Goal: Check status: Check status

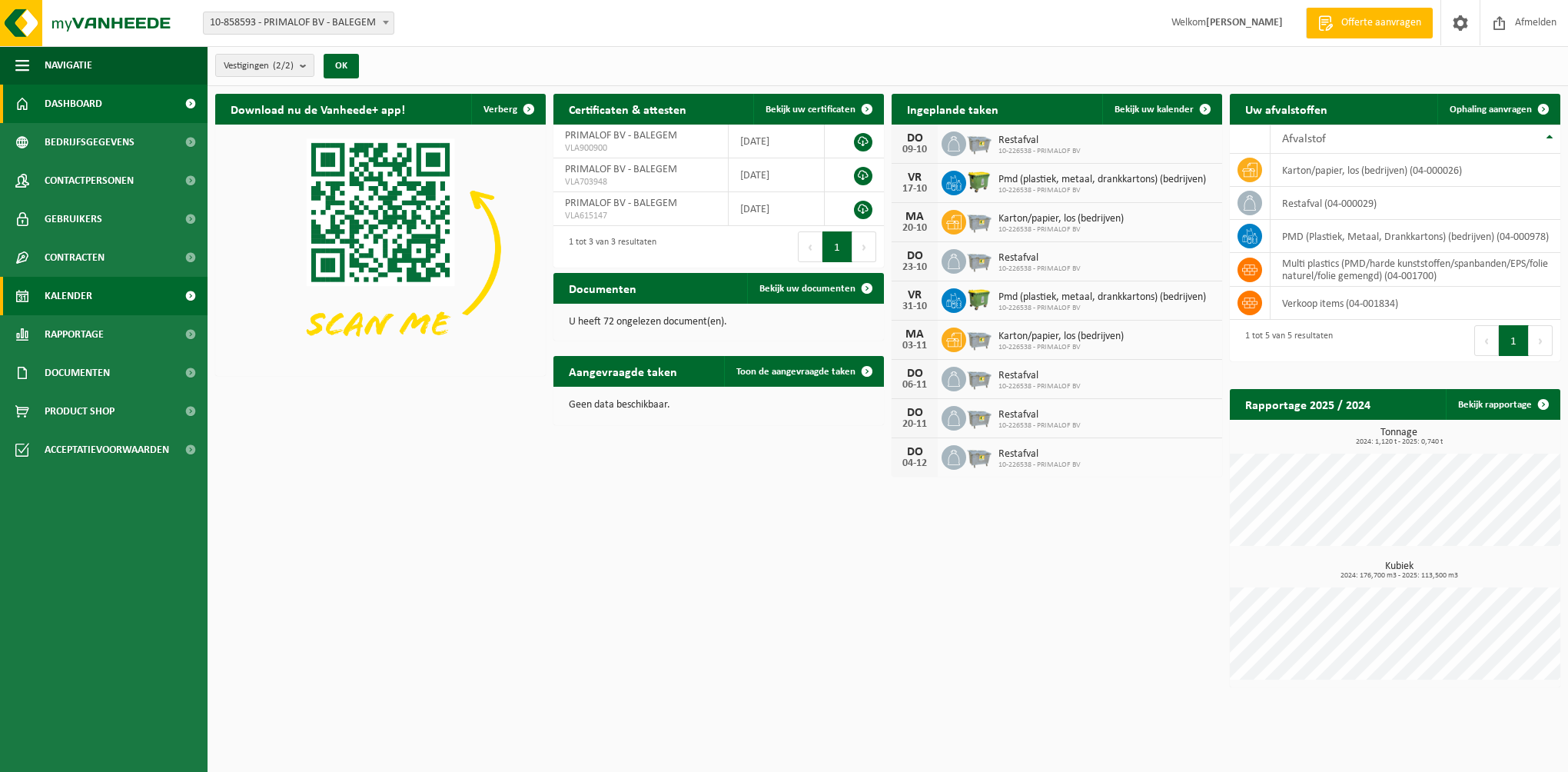
click at [93, 292] on link "Kalender" at bounding box center [103, 295] width 208 height 39
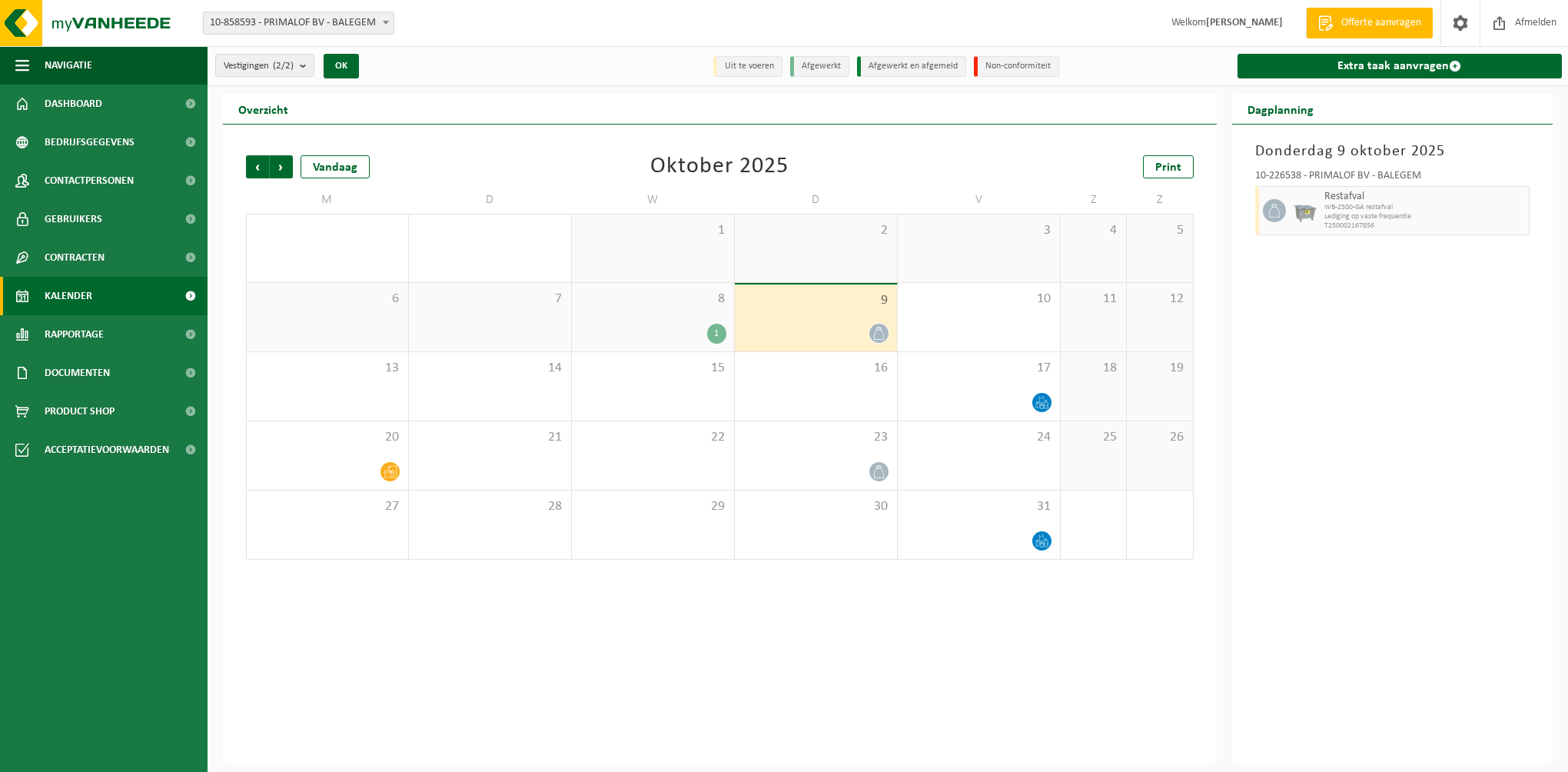
click at [719, 332] on div "1" at bounding box center [716, 333] width 19 height 20
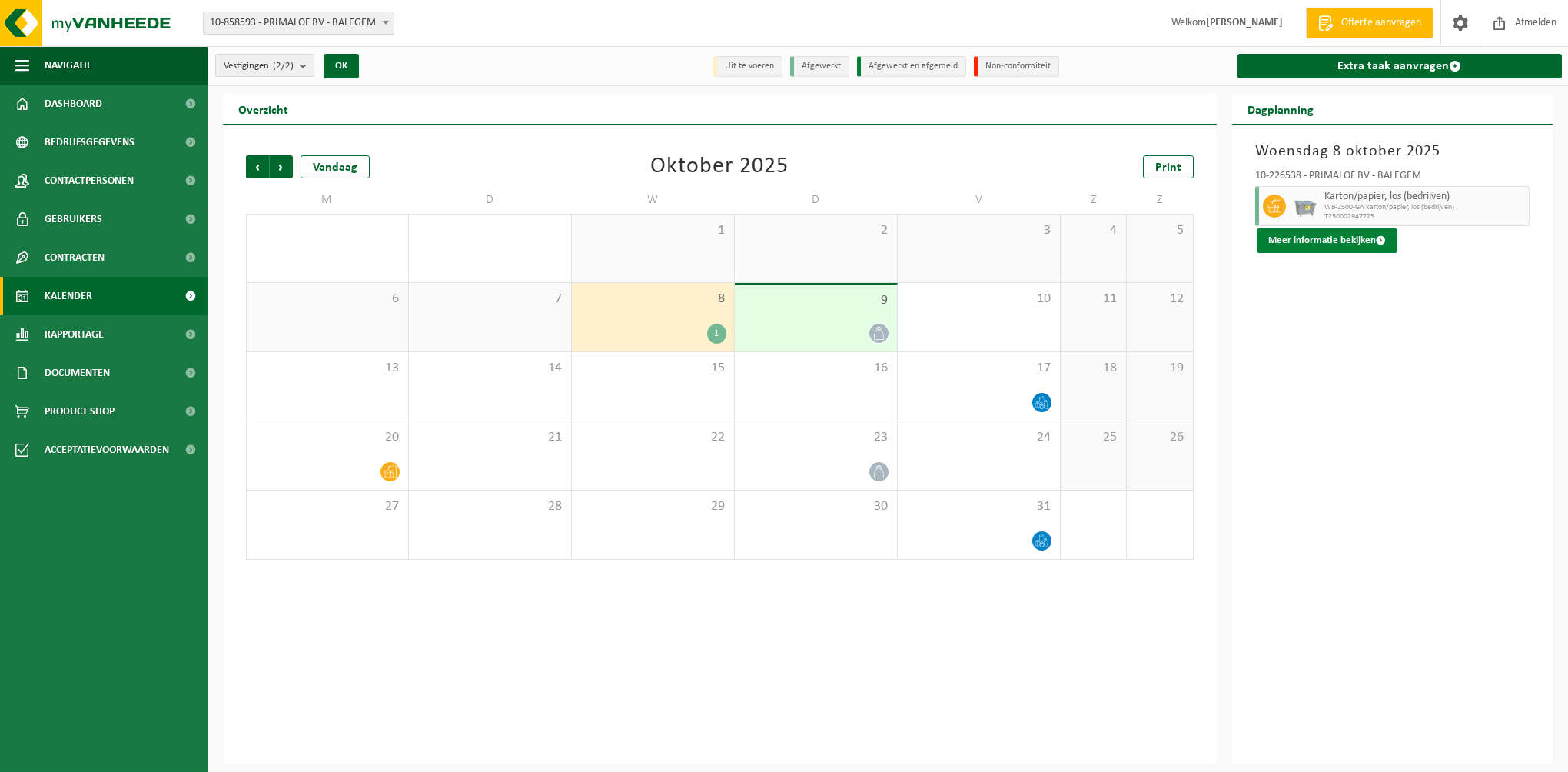
click at [1313, 246] on button "Meer informatie bekijken" at bounding box center [1326, 240] width 140 height 25
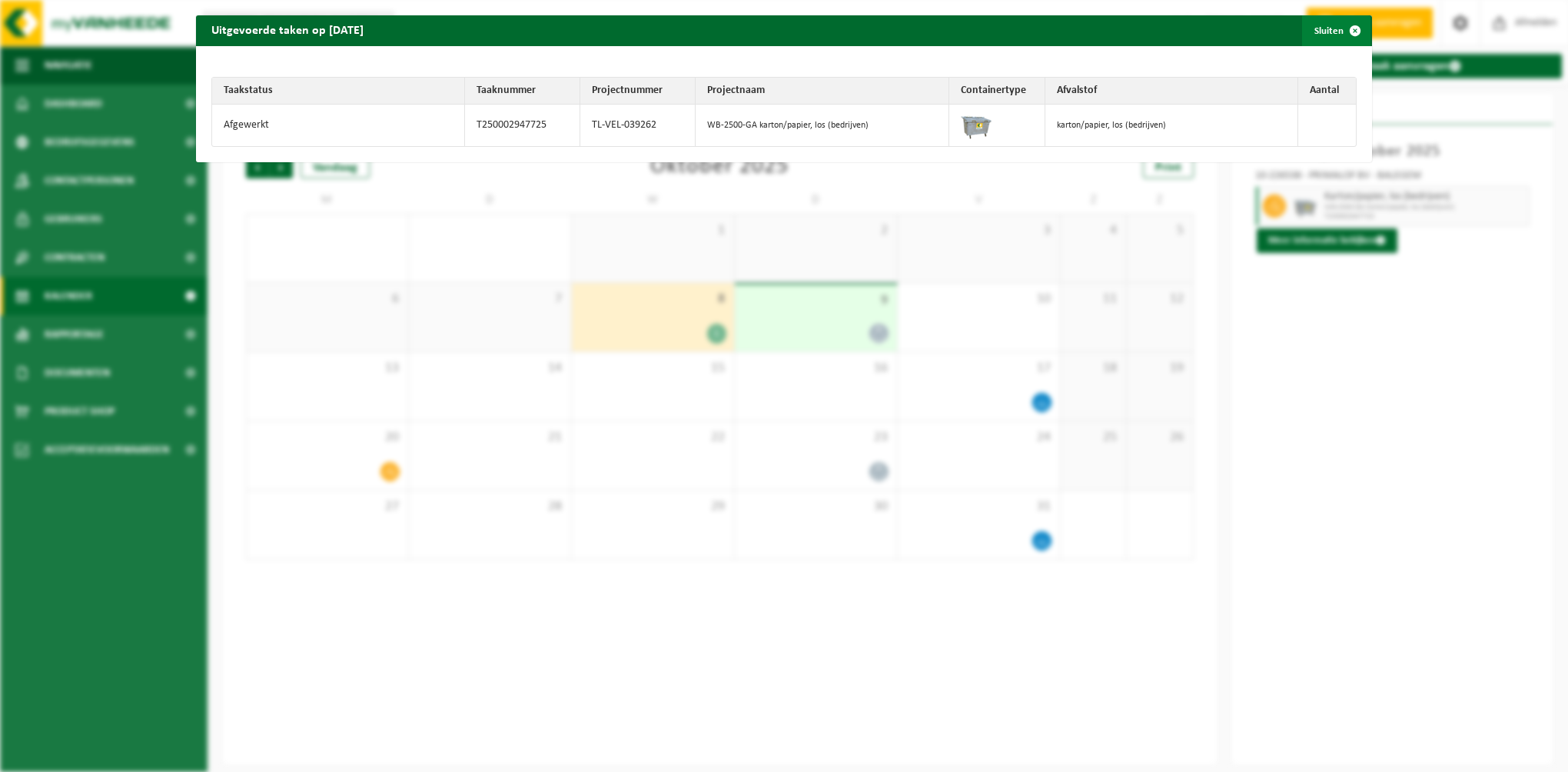
click at [1344, 32] on span "button" at bounding box center [1355, 30] width 31 height 31
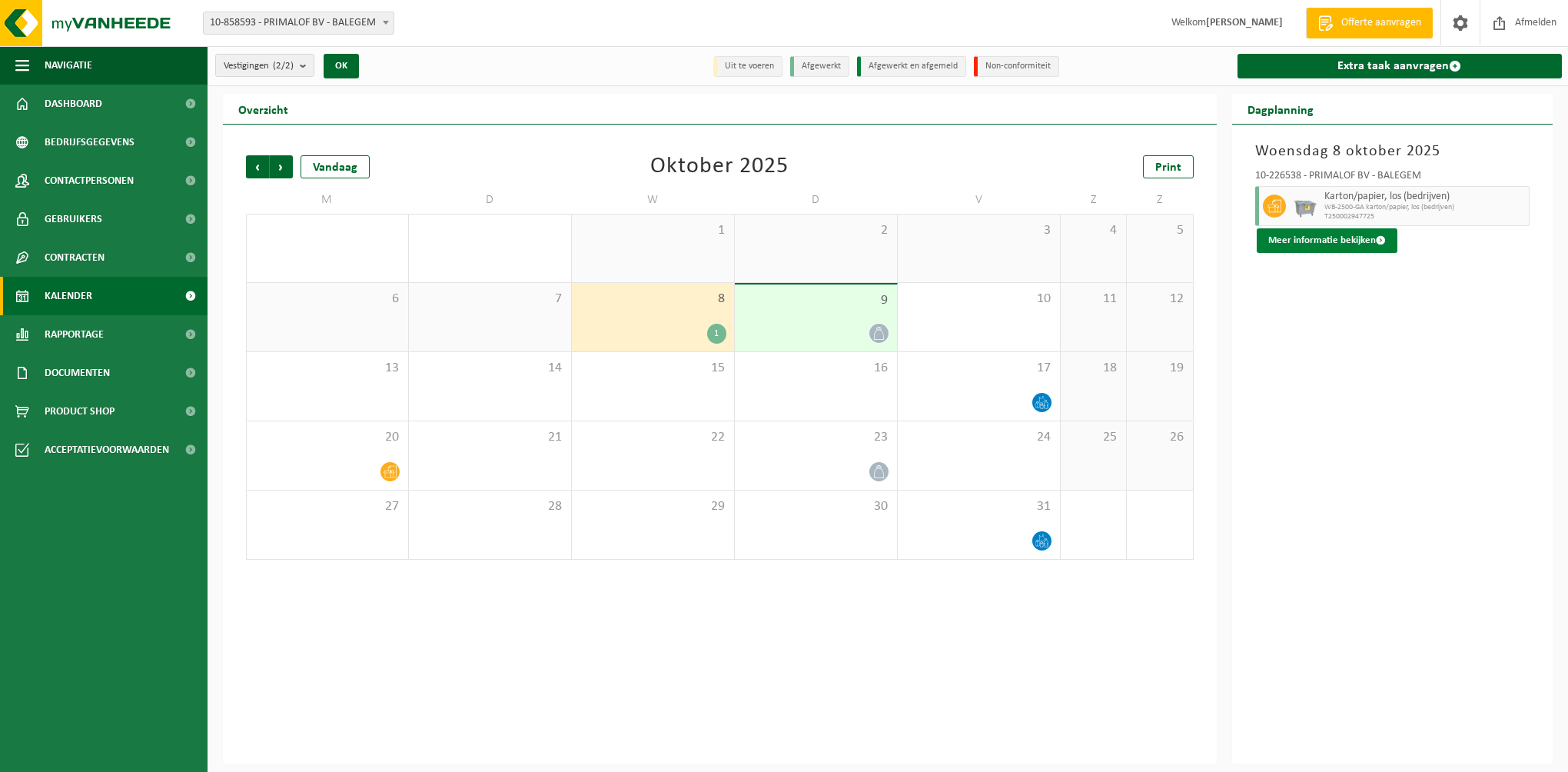
click at [1376, 235] on span at bounding box center [1381, 240] width 10 height 10
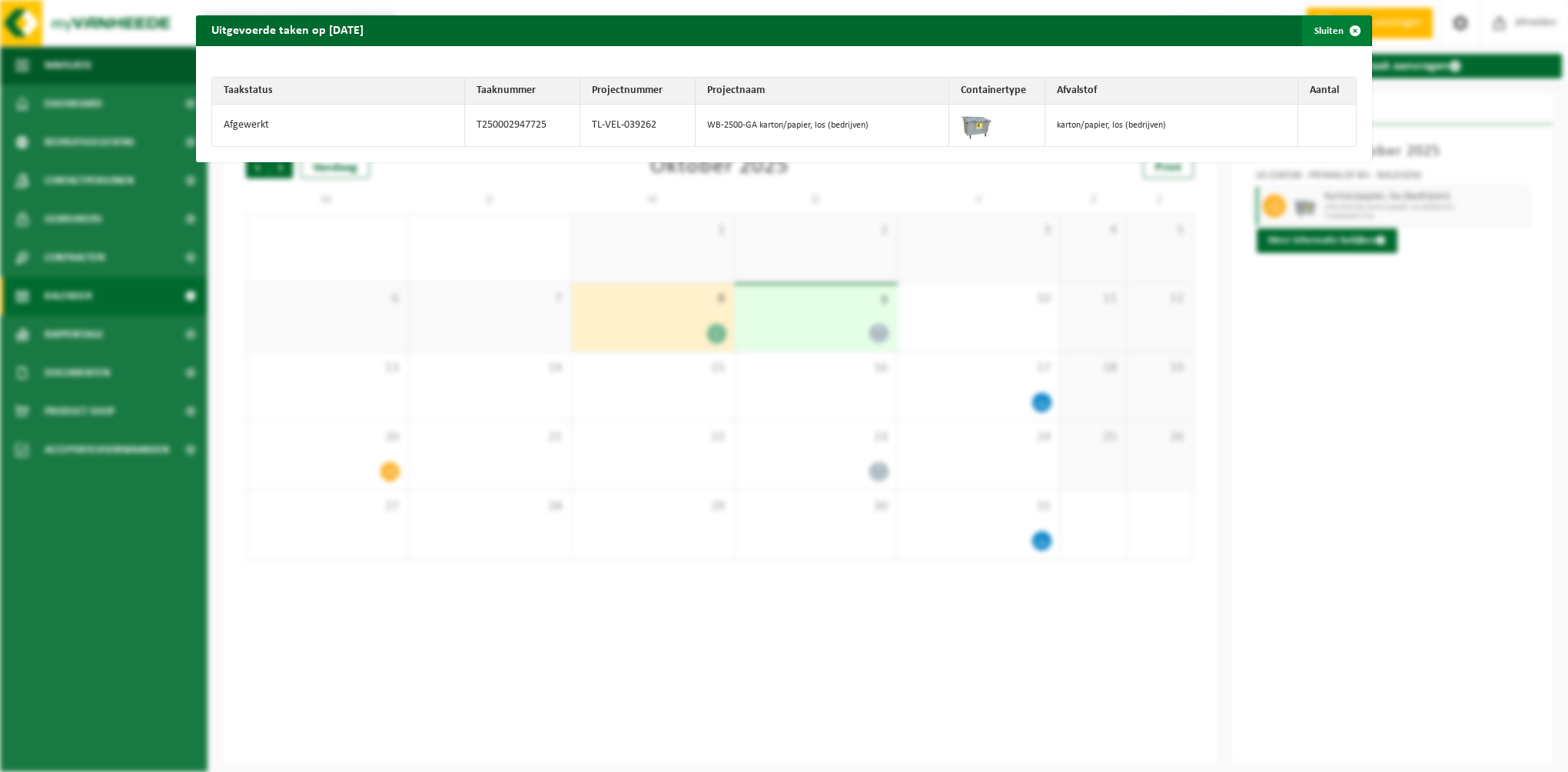
click at [1340, 27] on span "button" at bounding box center [1355, 30] width 31 height 31
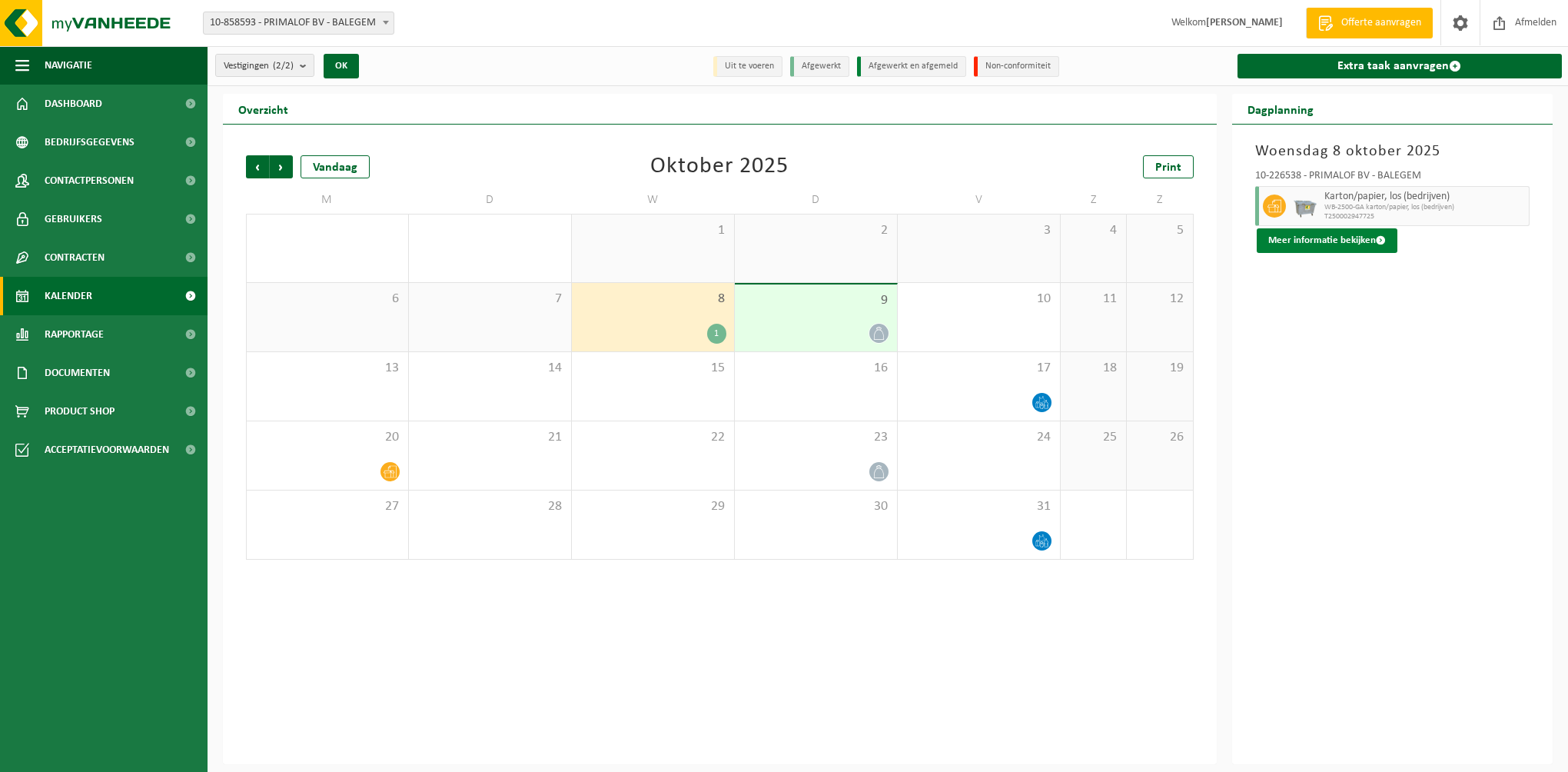
click at [1353, 243] on button "Meer informatie bekijken" at bounding box center [1326, 240] width 140 height 25
